Goal: Navigation & Orientation: Find specific page/section

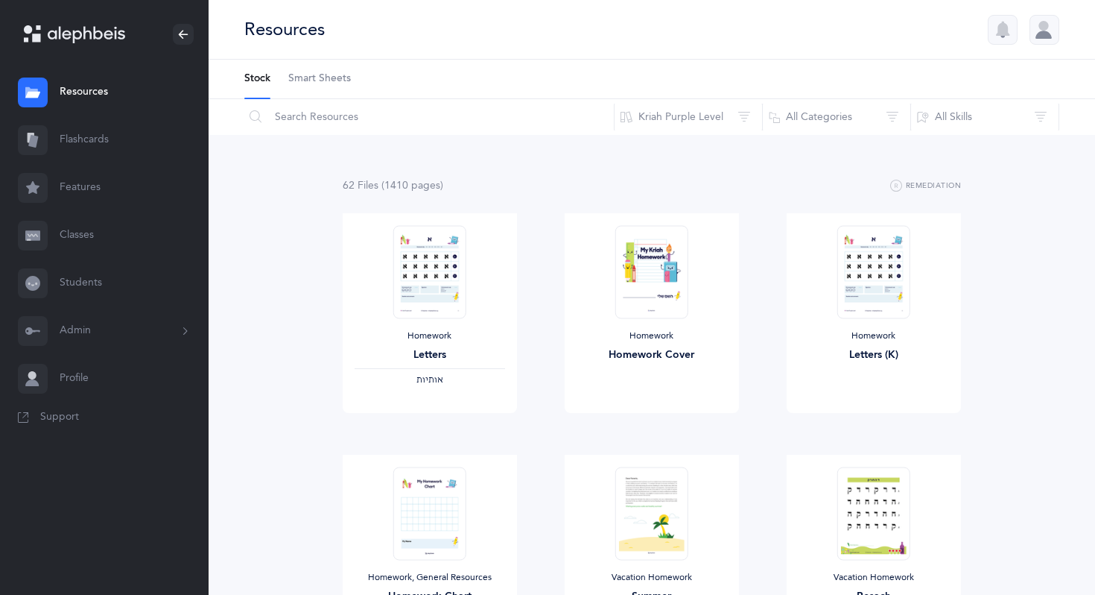
click at [80, 238] on link "Classes" at bounding box center [104, 236] width 209 height 48
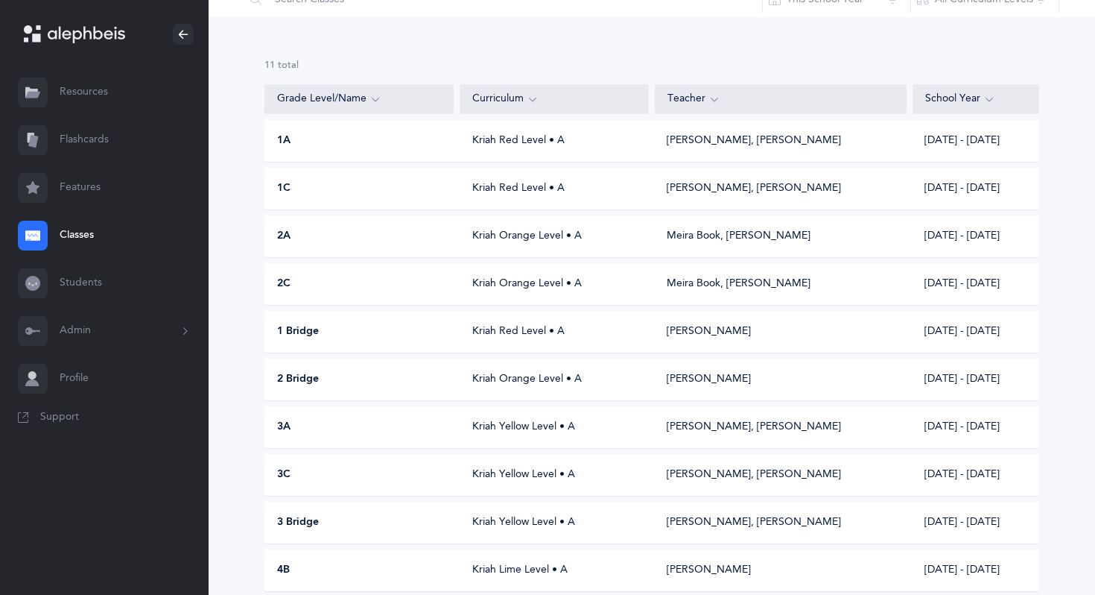
scroll to position [80, 0]
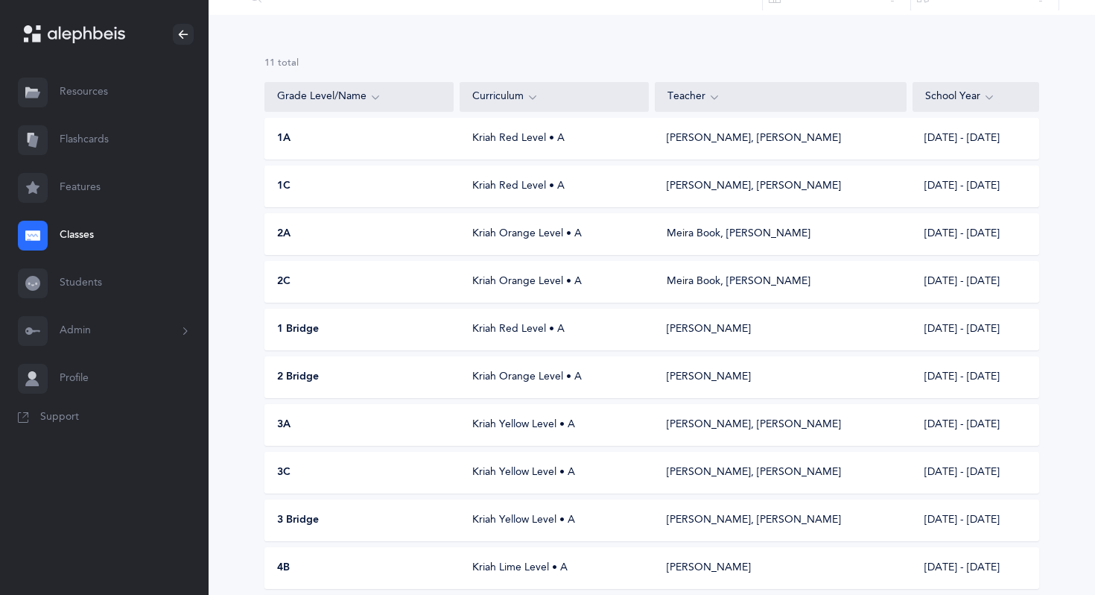
click at [363, 426] on div "3A" at bounding box center [359, 424] width 189 height 15
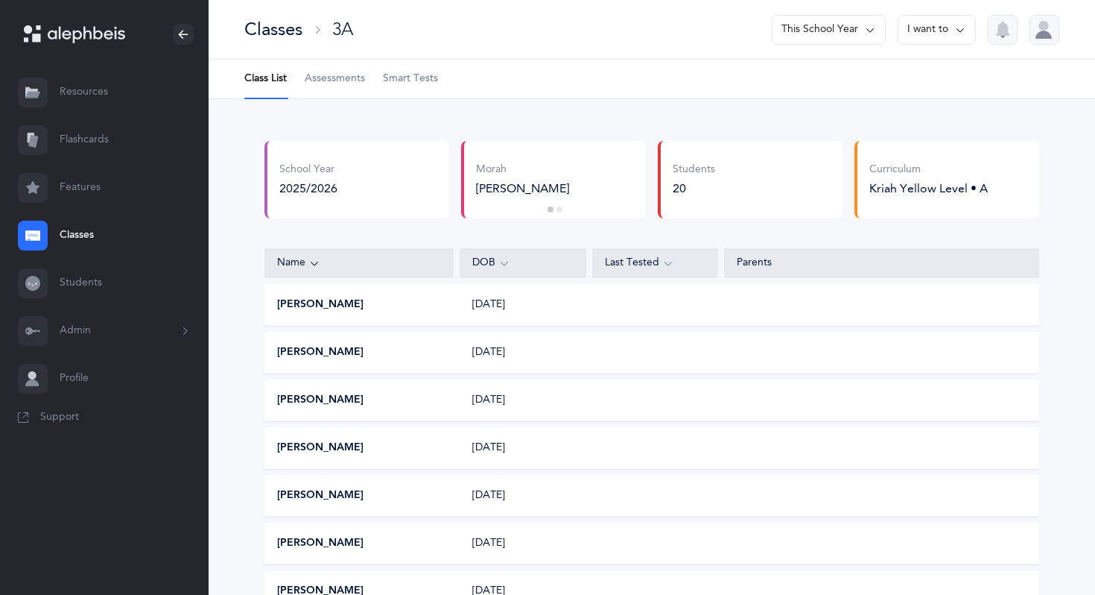
click at [107, 142] on link "Flashcards" at bounding box center [104, 140] width 209 height 48
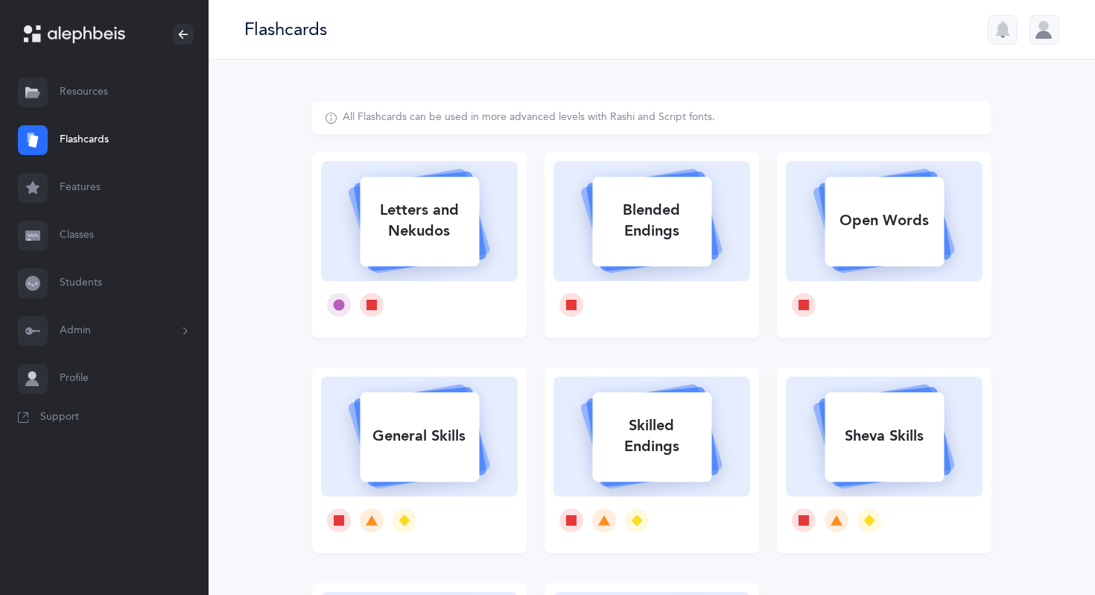
click at [86, 83] on link "Resources" at bounding box center [104, 93] width 209 height 48
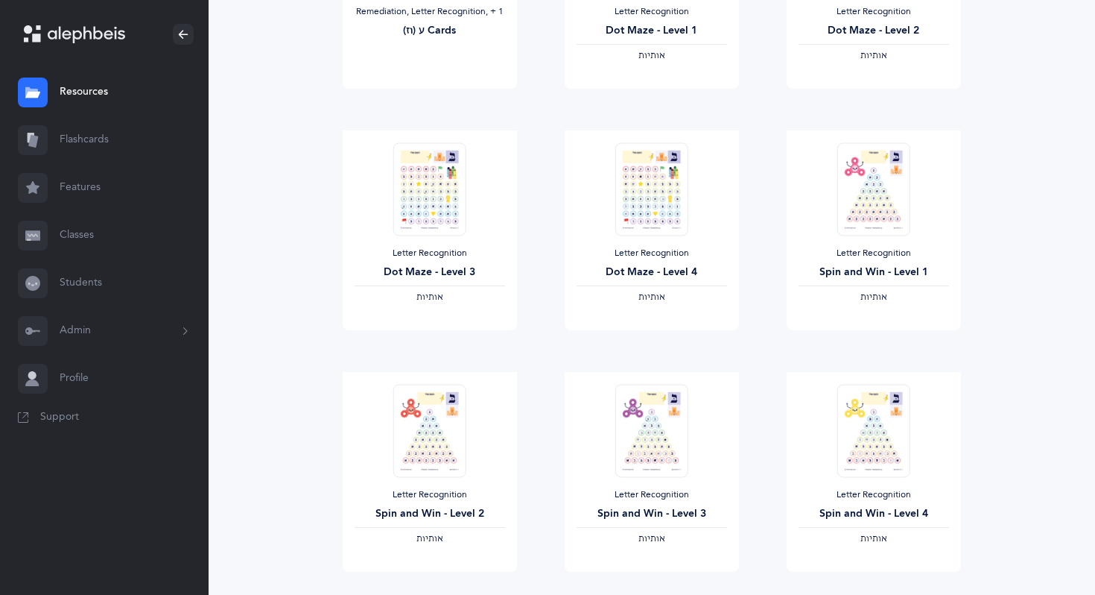
scroll to position [1291, 0]
